Goal: Task Accomplishment & Management: Manage account settings

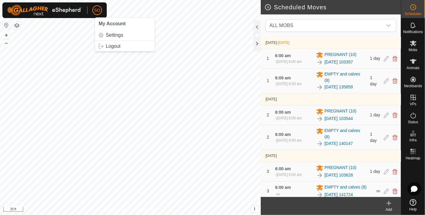
scroll to position [1, 0]
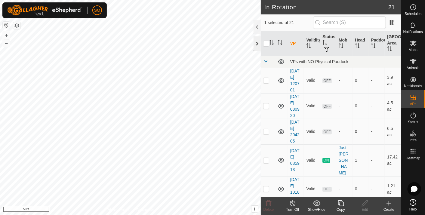
checkbox input "false"
checkbox input "true"
click at [307, 164] on td "Valid" at bounding box center [312, 160] width 16 height 32
click at [280, 61] on icon at bounding box center [281, 61] width 7 height 7
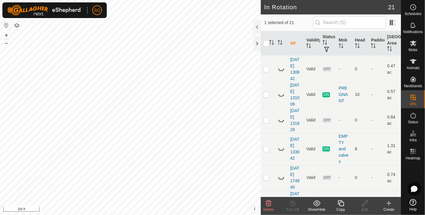
scroll to position [222, 0]
click at [279, 148] on icon at bounding box center [281, 149] width 6 height 2
click at [267, 92] on p-checkbox at bounding box center [266, 94] width 6 height 5
checkbox input "true"
click at [275, 142] on td at bounding box center [268, 149] width 14 height 32
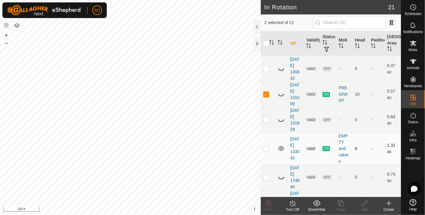
checkbox input "true"
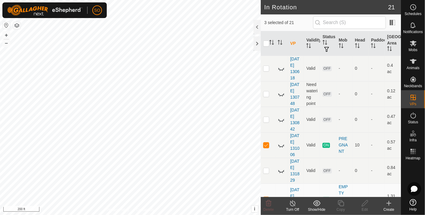
scroll to position [172, 0]
click at [265, 142] on p-checkbox at bounding box center [266, 144] width 6 height 5
checkbox input "false"
click at [282, 141] on icon at bounding box center [281, 144] width 7 height 7
click at [268, 196] on p-checkbox at bounding box center [266, 198] width 6 height 5
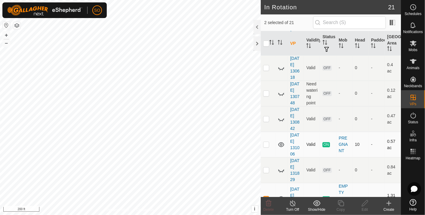
checkbox input "false"
